Goal: Information Seeking & Learning: Learn about a topic

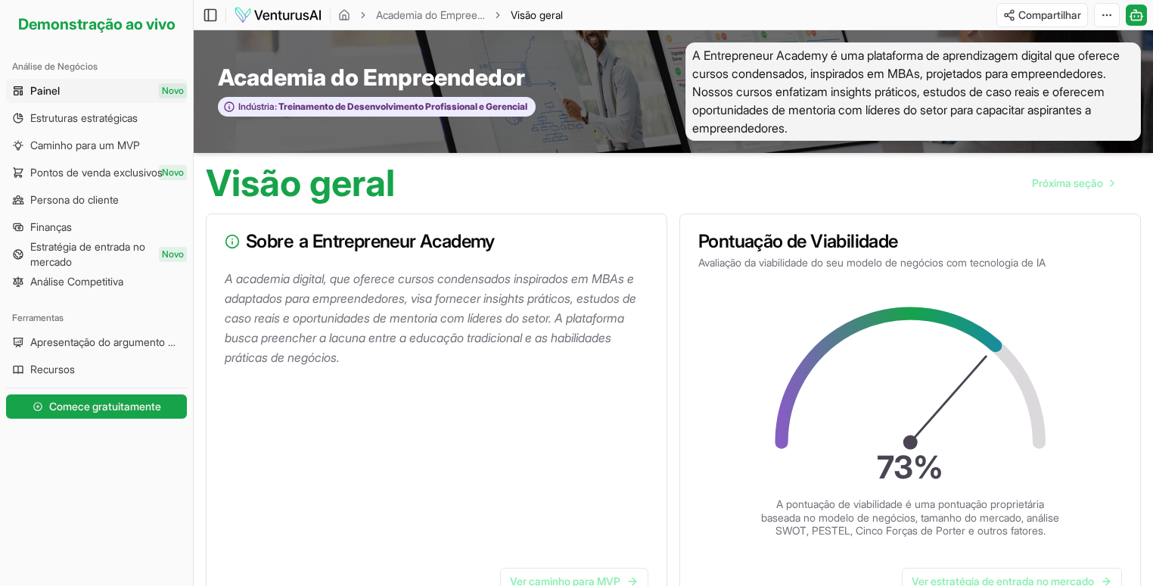
click at [618, 60] on div "Academia do Empreendedor Indústria: Treinamento de Desenvolvimento Profissional…" at bounding box center [434, 91] width 480 height 98
click at [85, 123] on font "Estruturas estratégicas" at bounding box center [83, 117] width 107 height 13
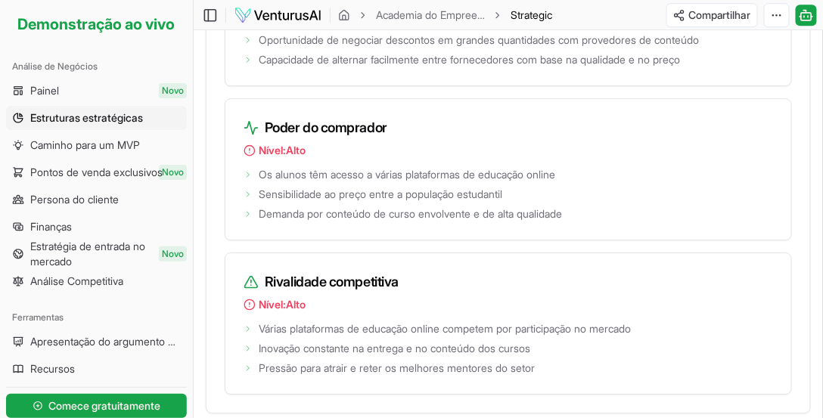
scroll to position [2547, 0]
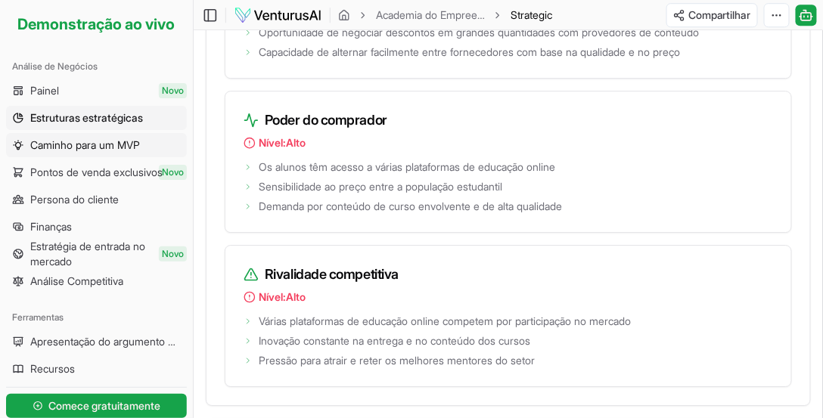
click at [113, 140] on font "Caminho para um MVP" at bounding box center [85, 144] width 110 height 13
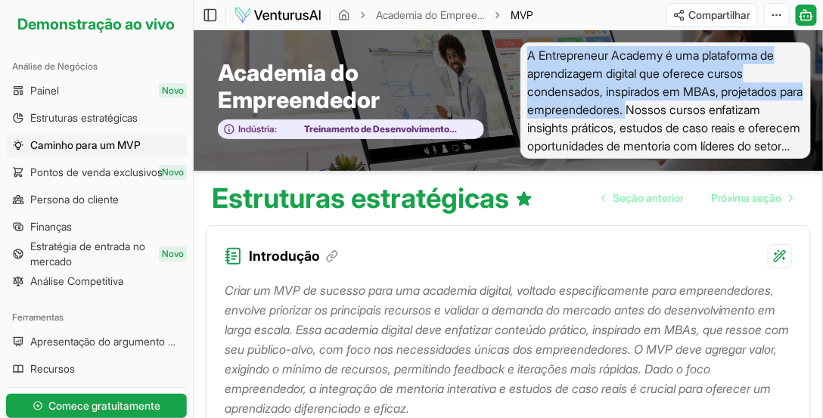
drag, startPoint x: 529, startPoint y: 56, endPoint x: 658, endPoint y: 105, distance: 138.4
click at [658, 105] on font "A Entrepreneur Academy é uma plataforma de aprendizagem digital que oferece cur…" at bounding box center [665, 110] width 276 height 124
copy font "A Entrepreneur Academy é uma plataforma de aprendizagem digital que oferece cur…"
